Goal: Information Seeking & Learning: Check status

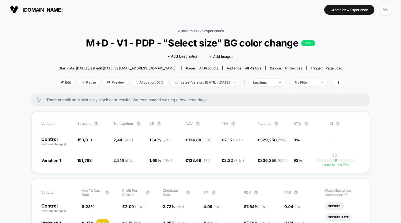
click at [198, 29] on link "< Back to all live experiences" at bounding box center [200, 31] width 46 height 4
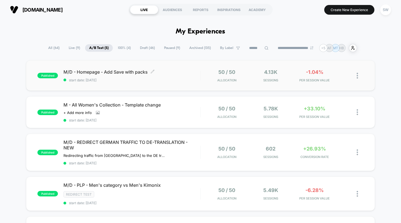
click at [159, 82] on span "start date: 13/10/2025" at bounding box center [131, 80] width 137 height 4
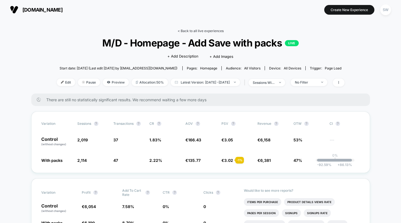
click at [205, 29] on link "< Back to all live experiences" at bounding box center [200, 31] width 46 height 4
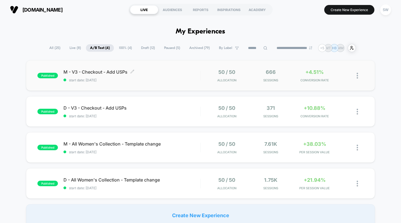
click at [165, 71] on span "M - V3 - Checkout - Add USPs Click to edit experience details" at bounding box center [131, 72] width 137 height 6
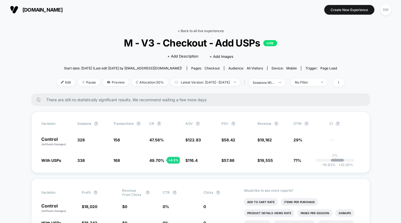
click at [192, 31] on link "< Back to all live experiences" at bounding box center [200, 31] width 46 height 4
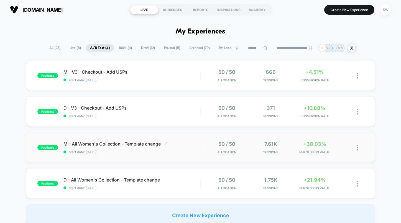
click at [189, 147] on div "M - All Women's Collection - Template change Click to edit experience details C…" at bounding box center [131, 147] width 137 height 13
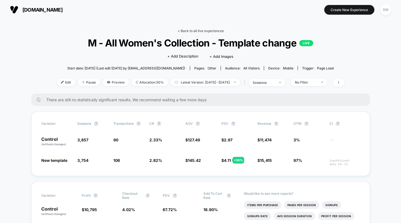
click at [203, 33] on link "< Back to all live experiences" at bounding box center [200, 31] width 46 height 4
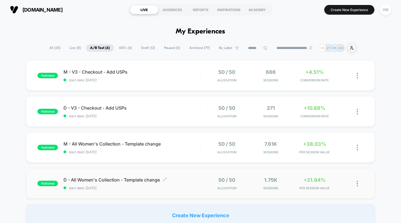
click at [193, 187] on span "start date: [DATE]" at bounding box center [131, 188] width 137 height 4
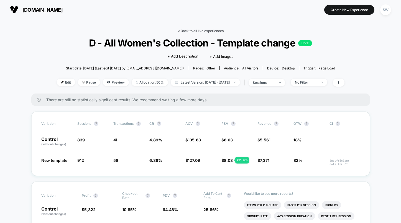
click at [184, 32] on link "< Back to all live experiences" at bounding box center [200, 31] width 46 height 4
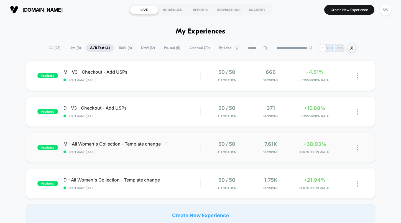
click at [186, 150] on span "start date: [DATE]" at bounding box center [131, 152] width 137 height 4
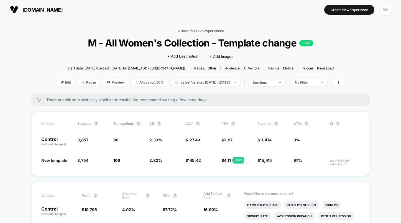
click at [192, 31] on link "< Back to all live experiences" at bounding box center [200, 31] width 46 height 4
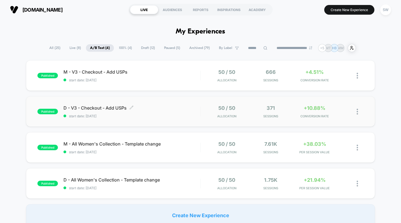
click at [179, 117] on span "start date: [DATE]" at bounding box center [131, 116] width 137 height 4
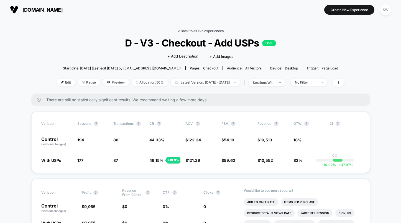
click at [198, 30] on link "< Back to all live experiences" at bounding box center [200, 31] width 46 height 4
